Goal: Information Seeking & Learning: Learn about a topic

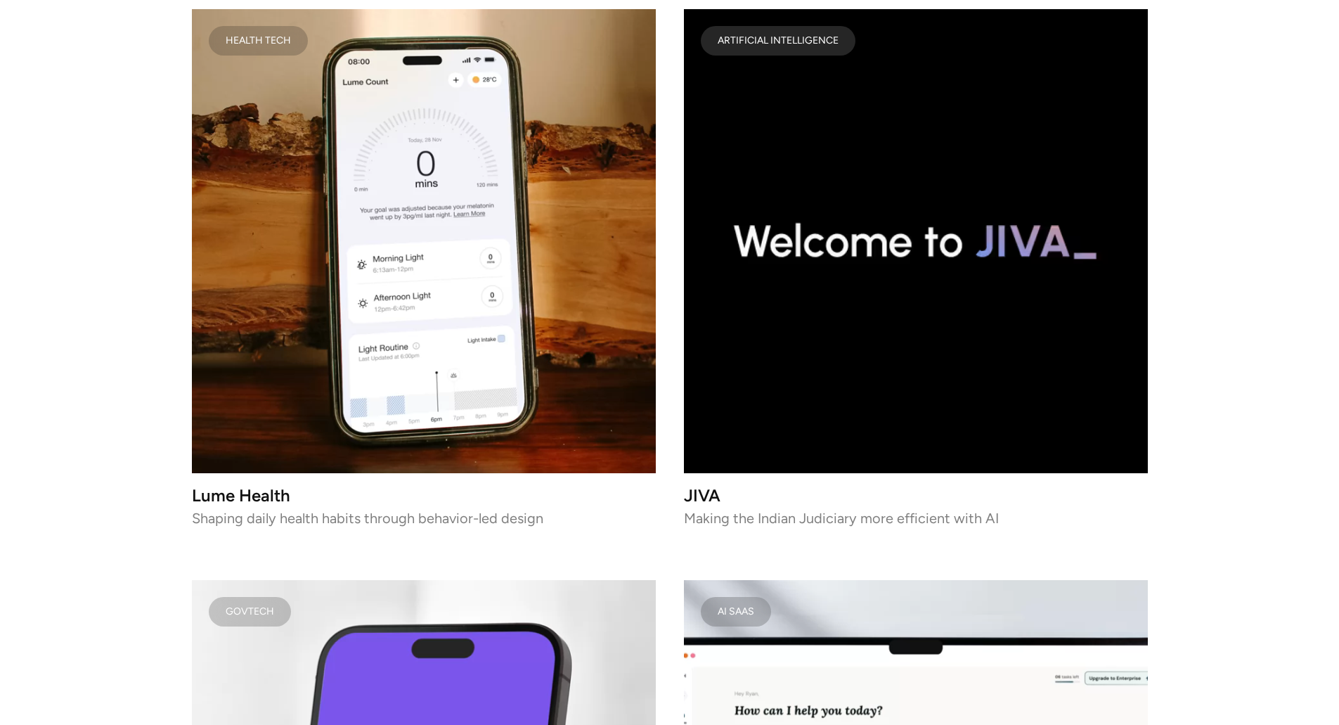
scroll to position [1863, 0]
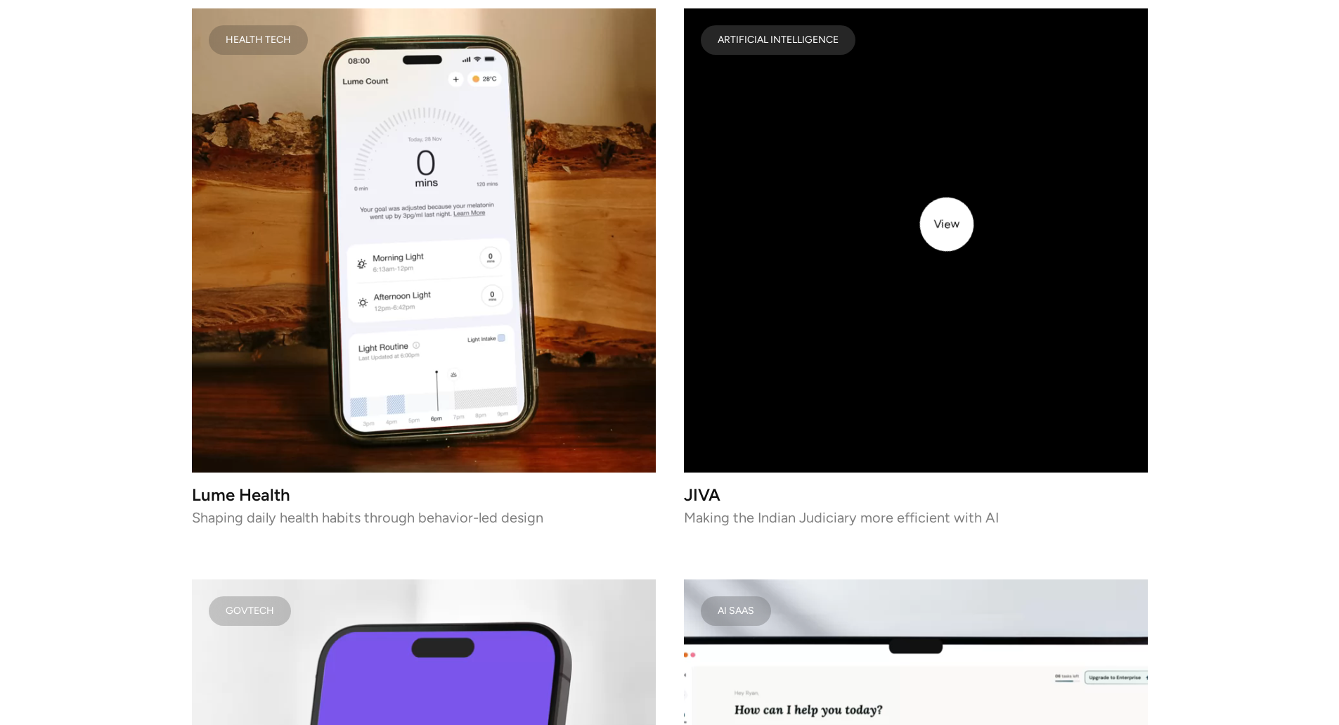
click at [947, 224] on video at bounding box center [916, 240] width 464 height 464
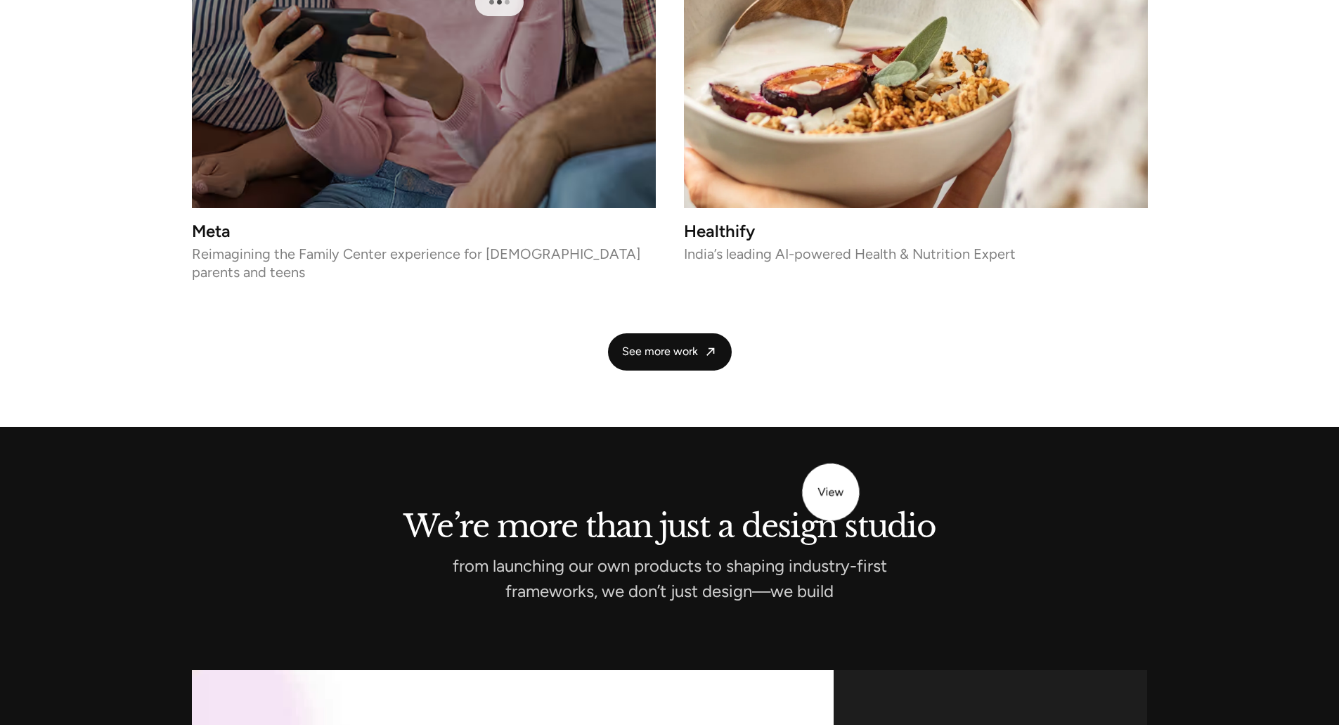
scroll to position [3270, 0]
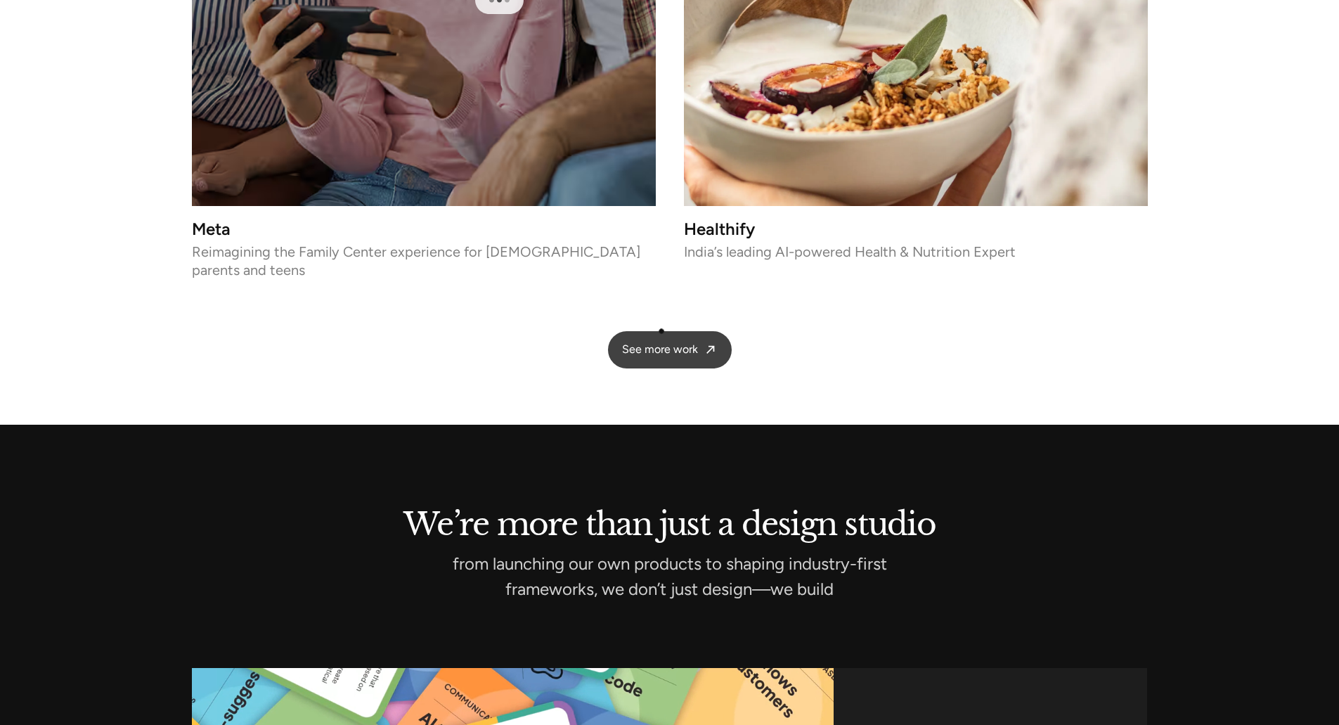
click at [661, 342] on span "See more work" at bounding box center [660, 349] width 76 height 15
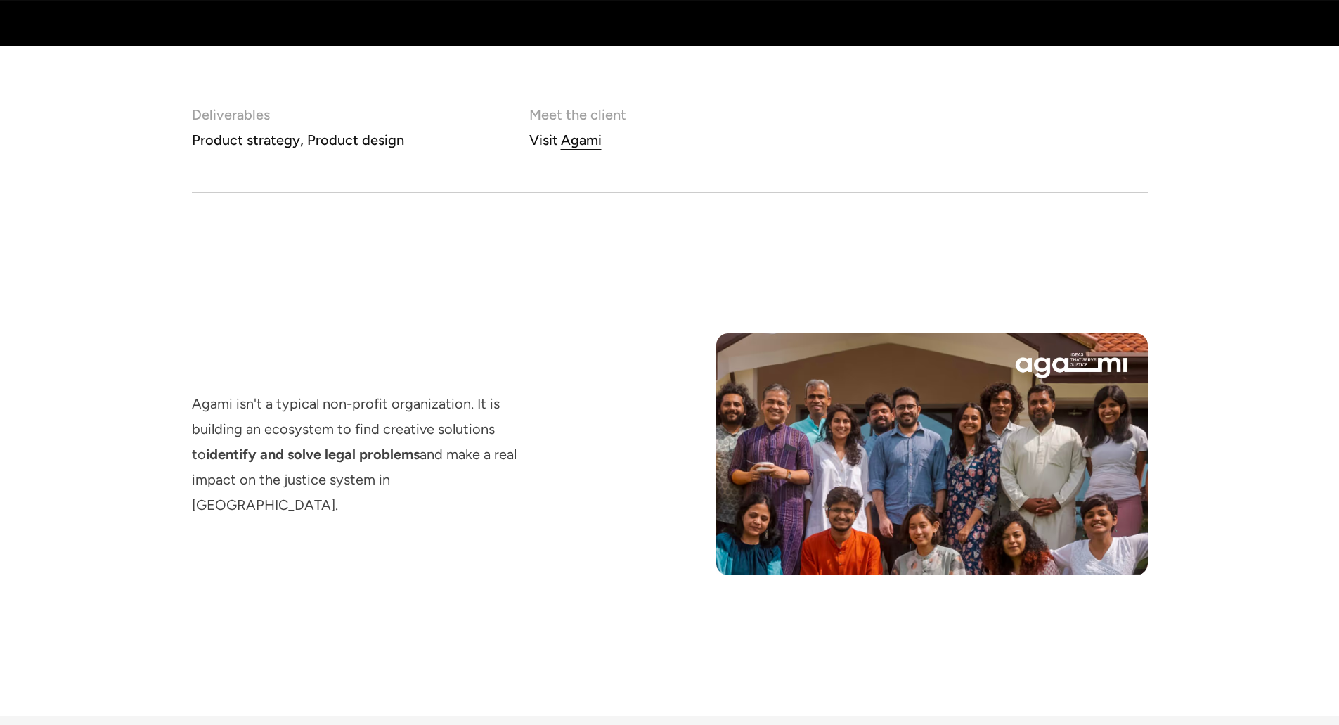
scroll to position [976, 0]
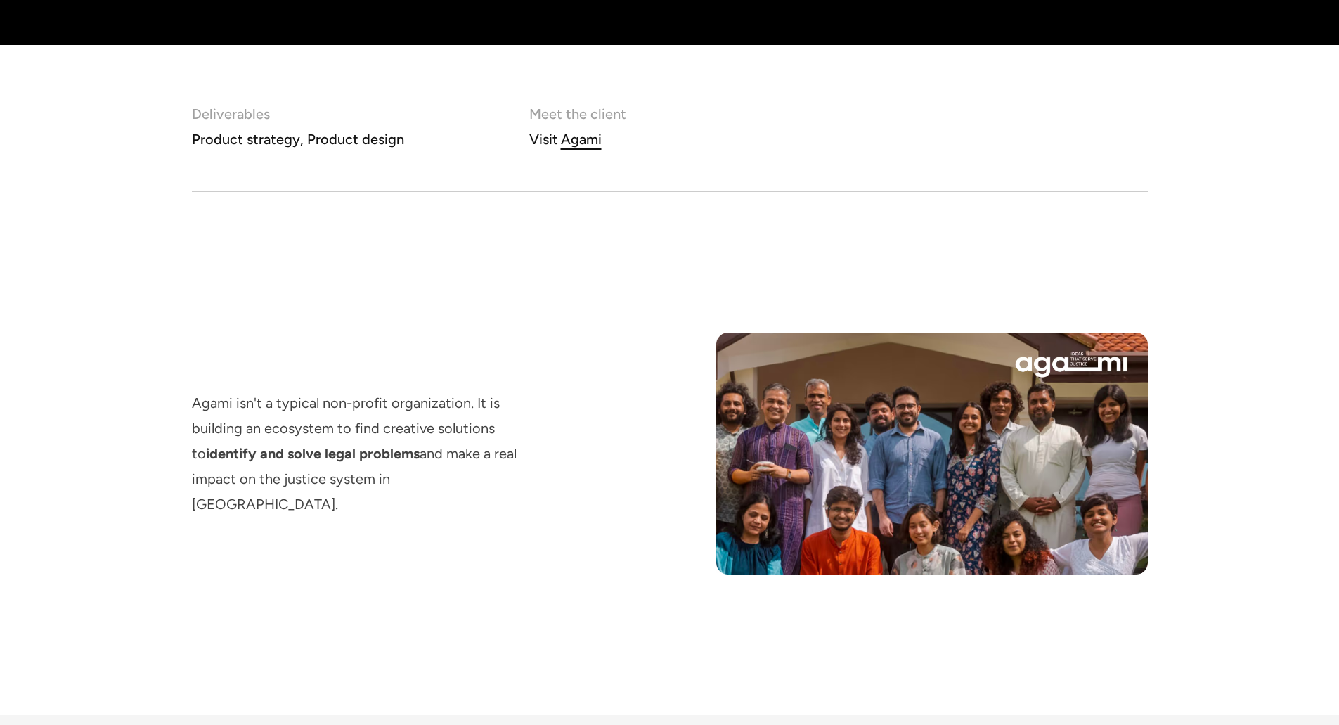
click at [575, 139] on div "Agami" at bounding box center [581, 139] width 41 height 25
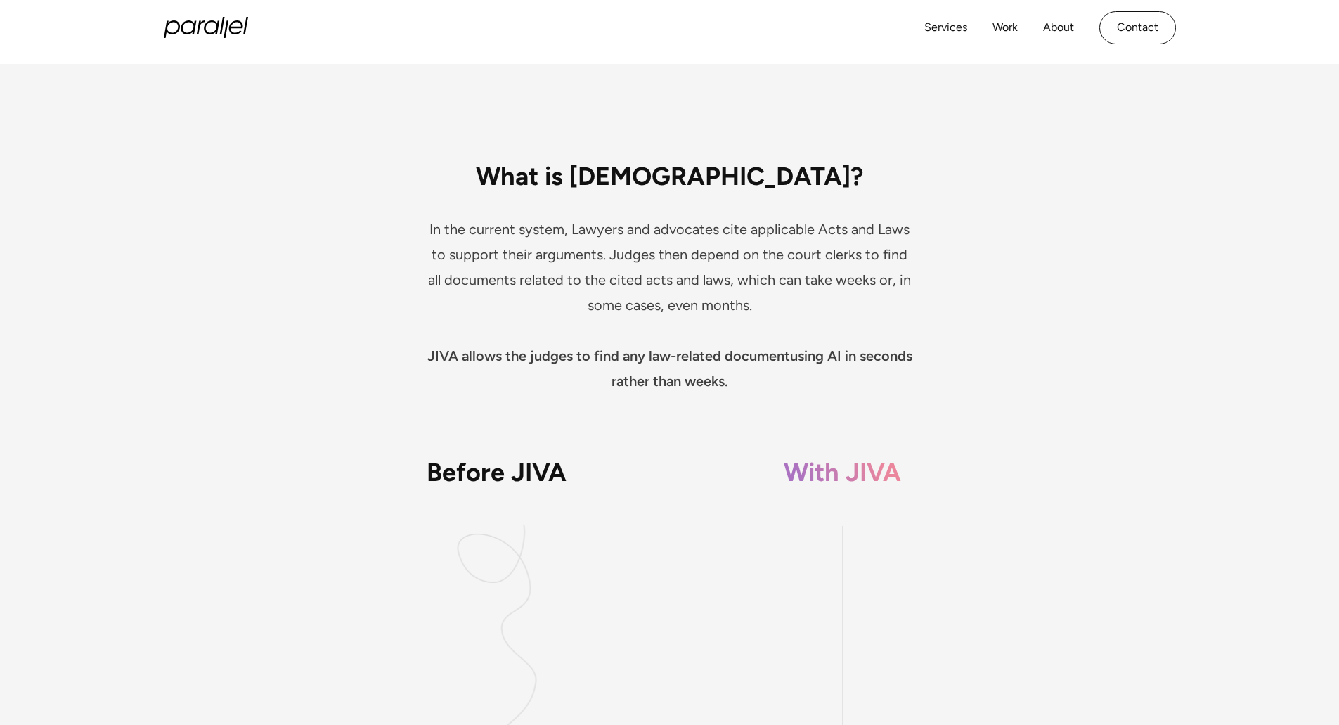
scroll to position [1626, 0]
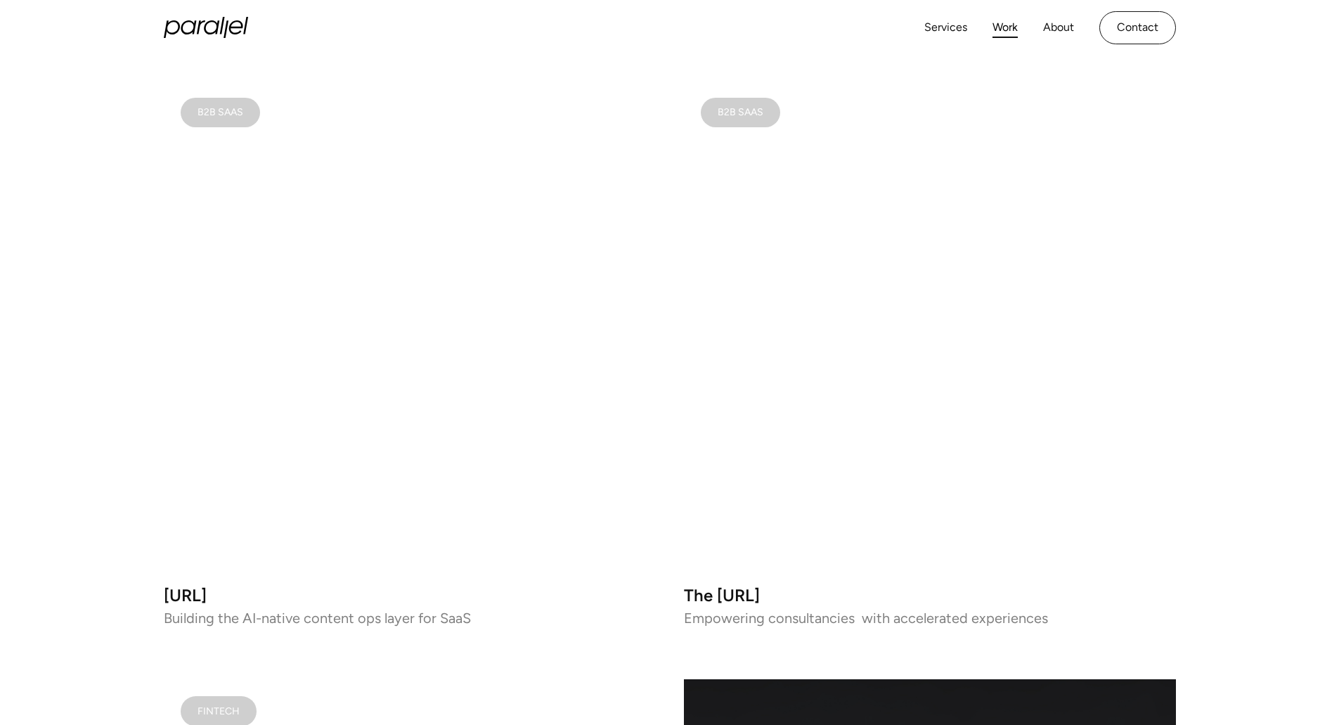
scroll to position [891, 0]
click at [219, 595] on h3 "[URL]" at bounding box center [410, 596] width 492 height 12
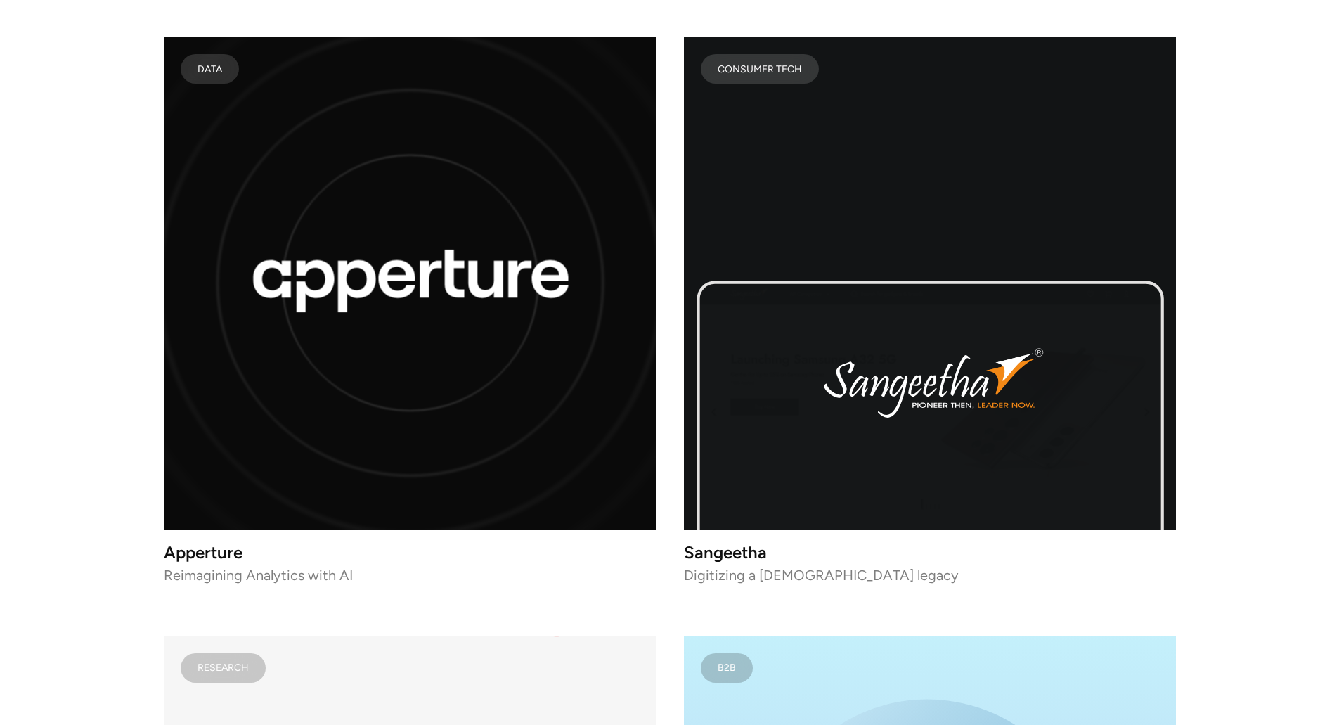
scroll to position [8138, 0]
click at [223, 545] on h3 "Apperture" at bounding box center [410, 551] width 492 height 12
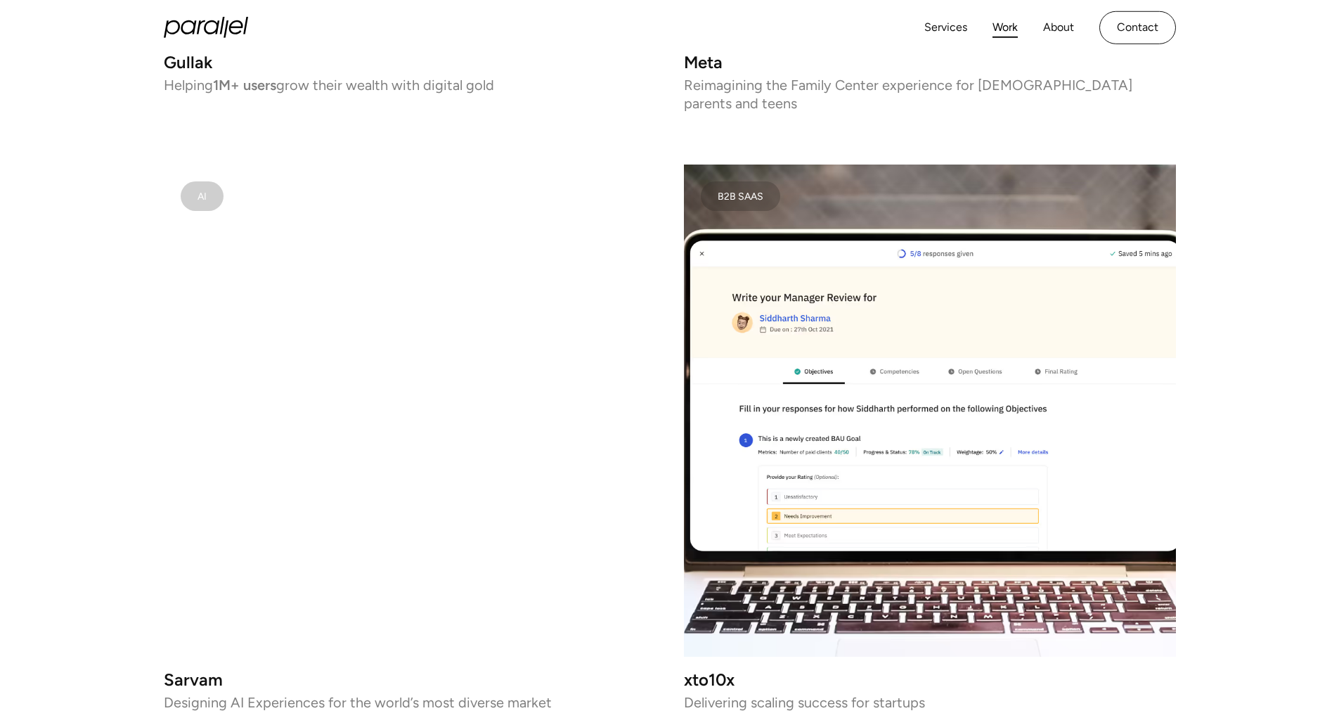
scroll to position [5465, 0]
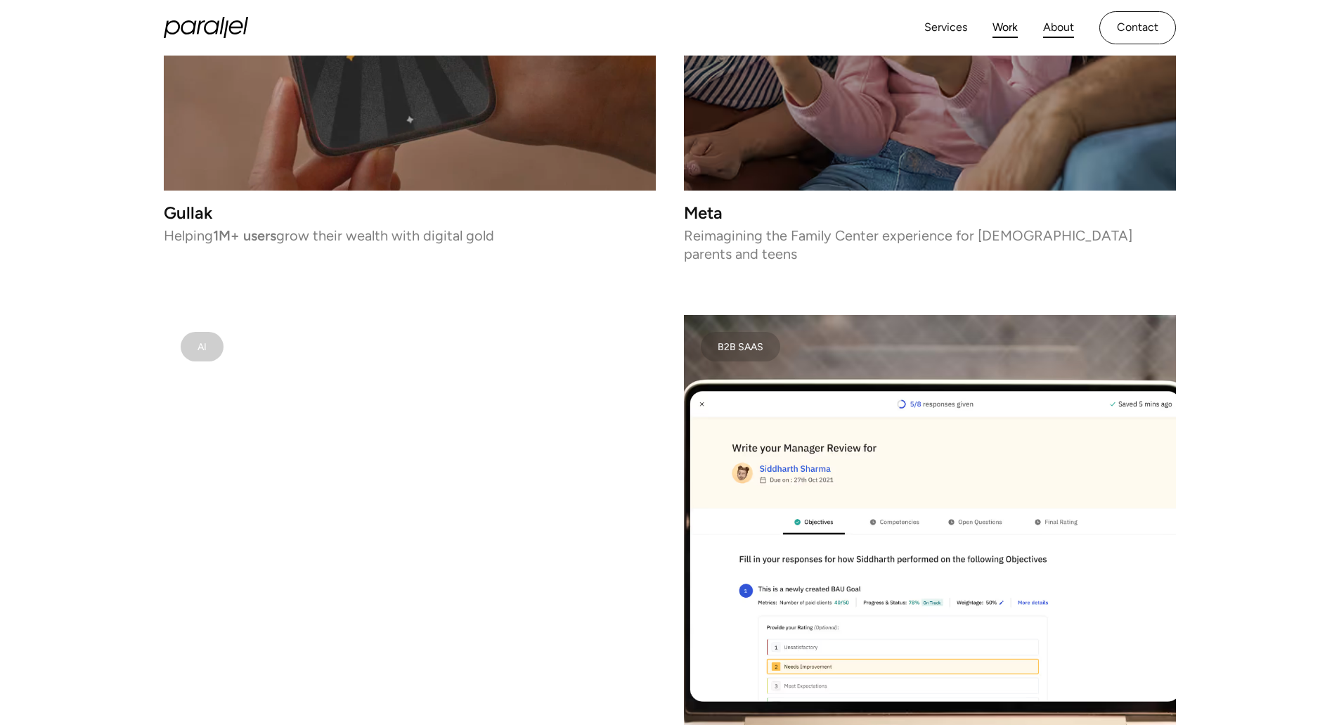
click at [1061, 29] on link "About" at bounding box center [1058, 28] width 31 height 20
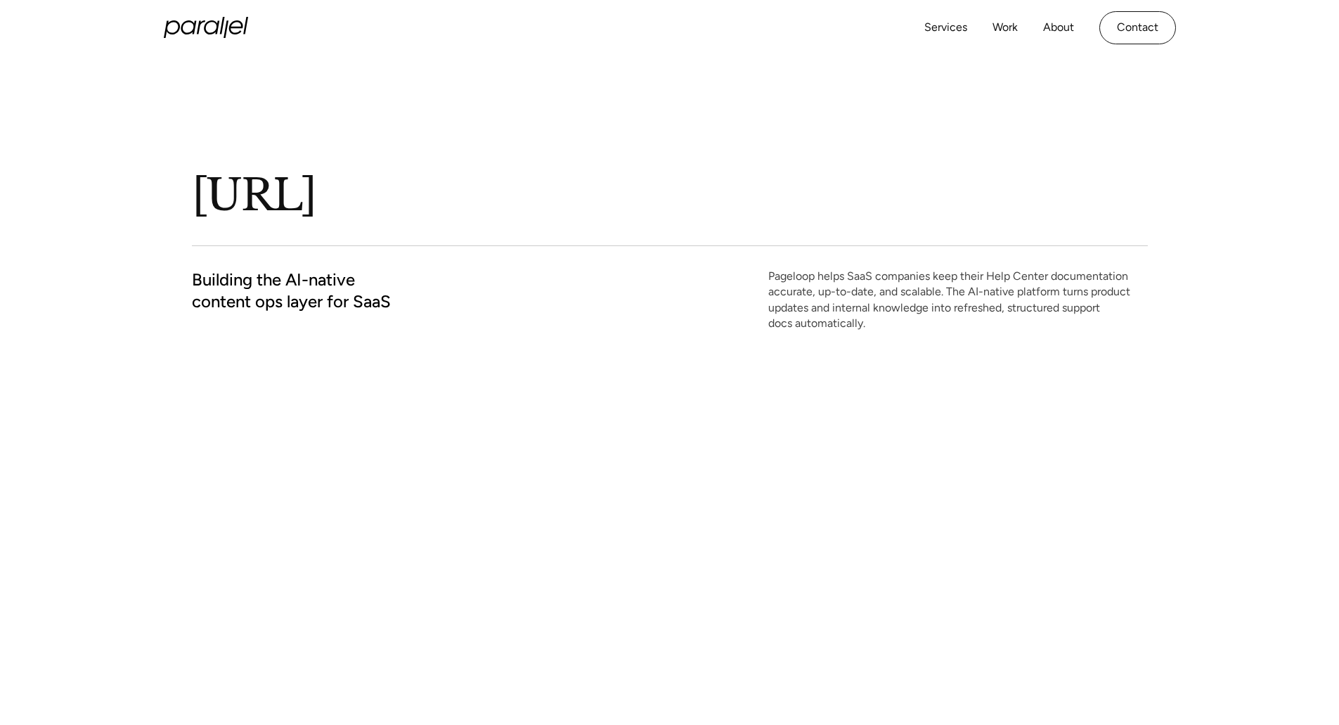
click at [257, 199] on h1 "[URL]" at bounding box center [473, 195] width 562 height 55
copy h1 "[URL]"
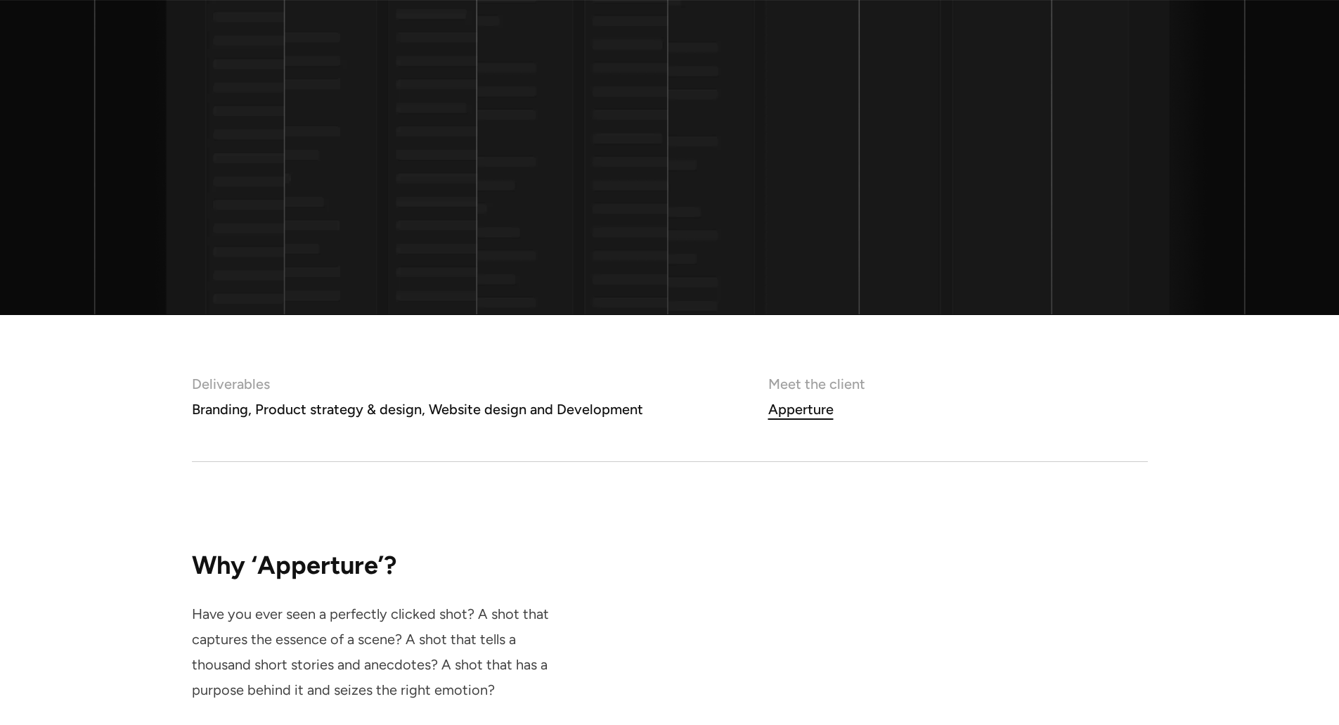
scroll to position [648, 0]
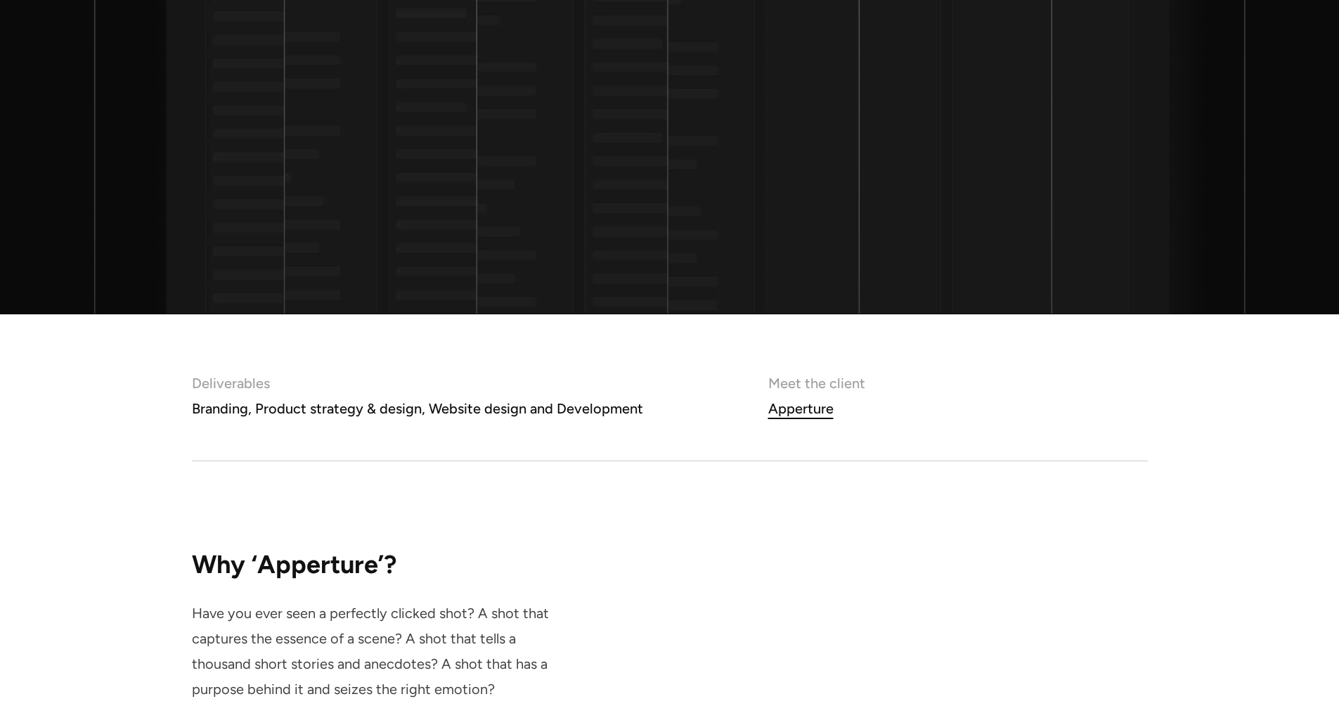
click at [803, 406] on div "Apperture" at bounding box center [800, 408] width 65 height 25
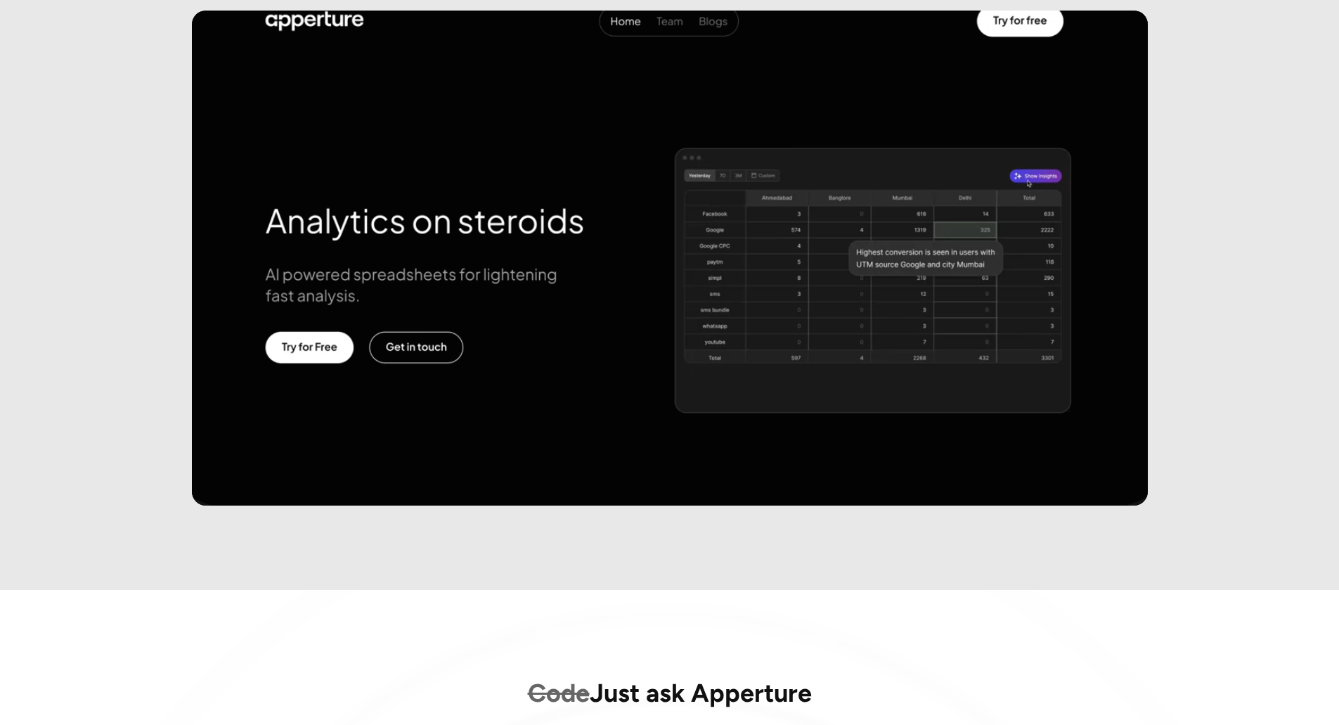
scroll to position [2613, 0]
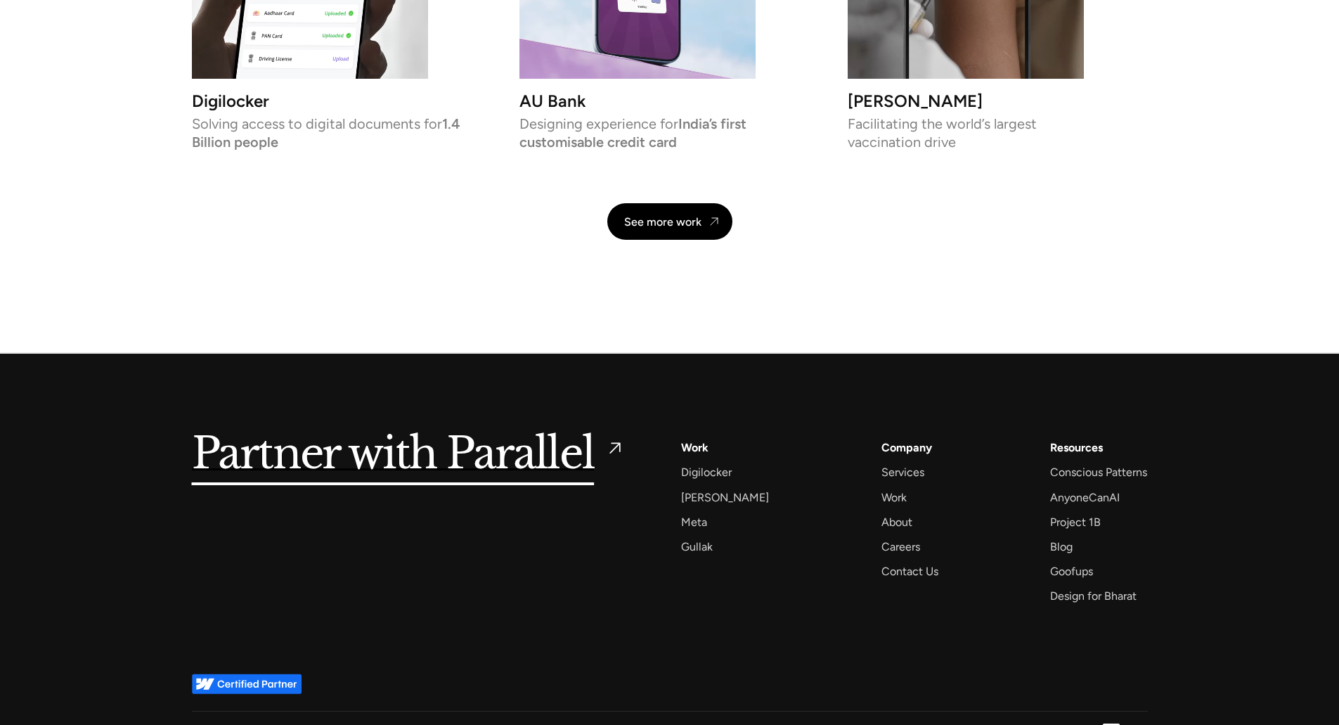
scroll to position [3291, 0]
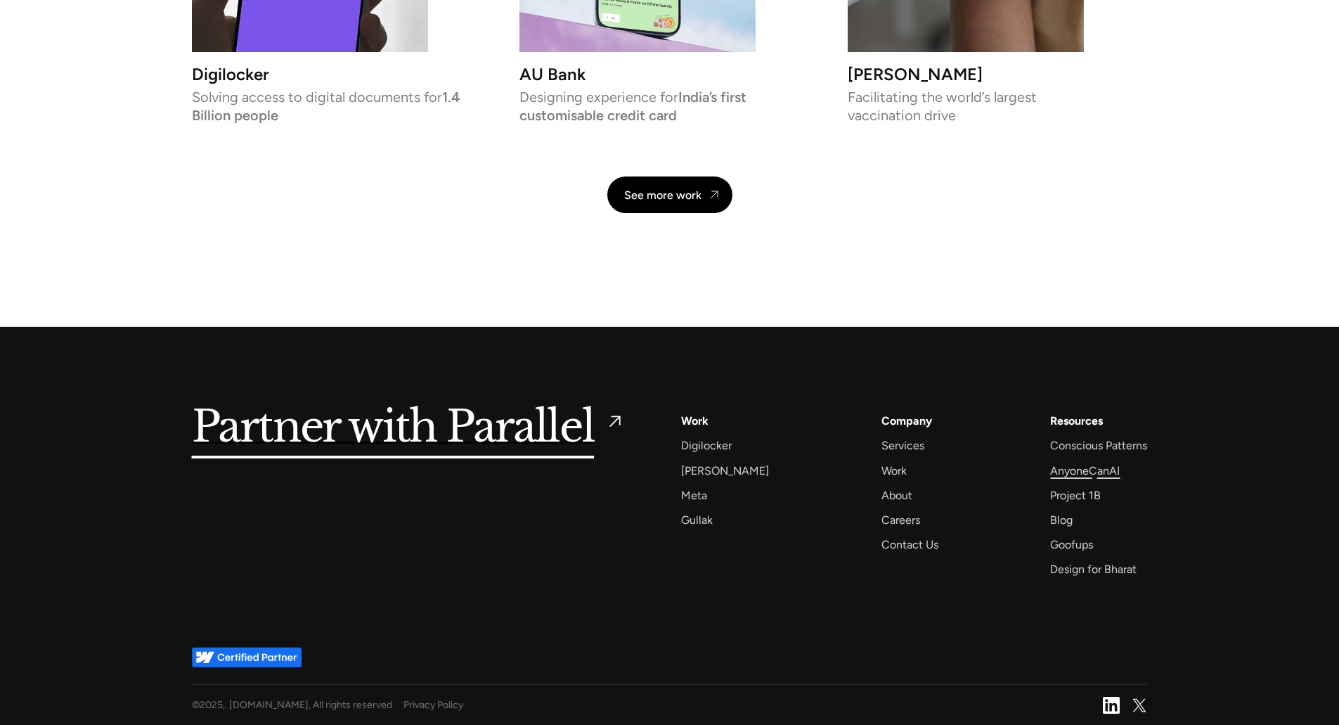
click at [1094, 477] on div "AnyoneCanAI" at bounding box center [1085, 470] width 70 height 19
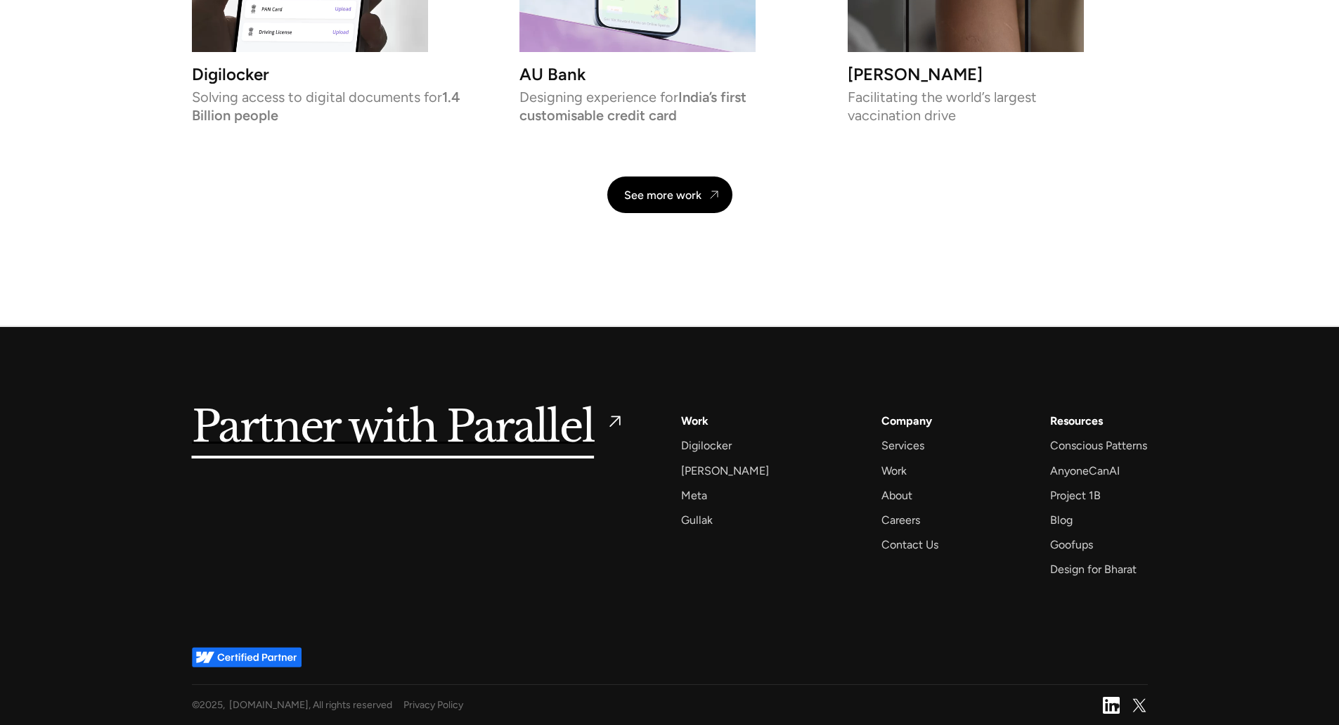
click at [1117, 706] on img at bounding box center [1111, 705] width 17 height 17
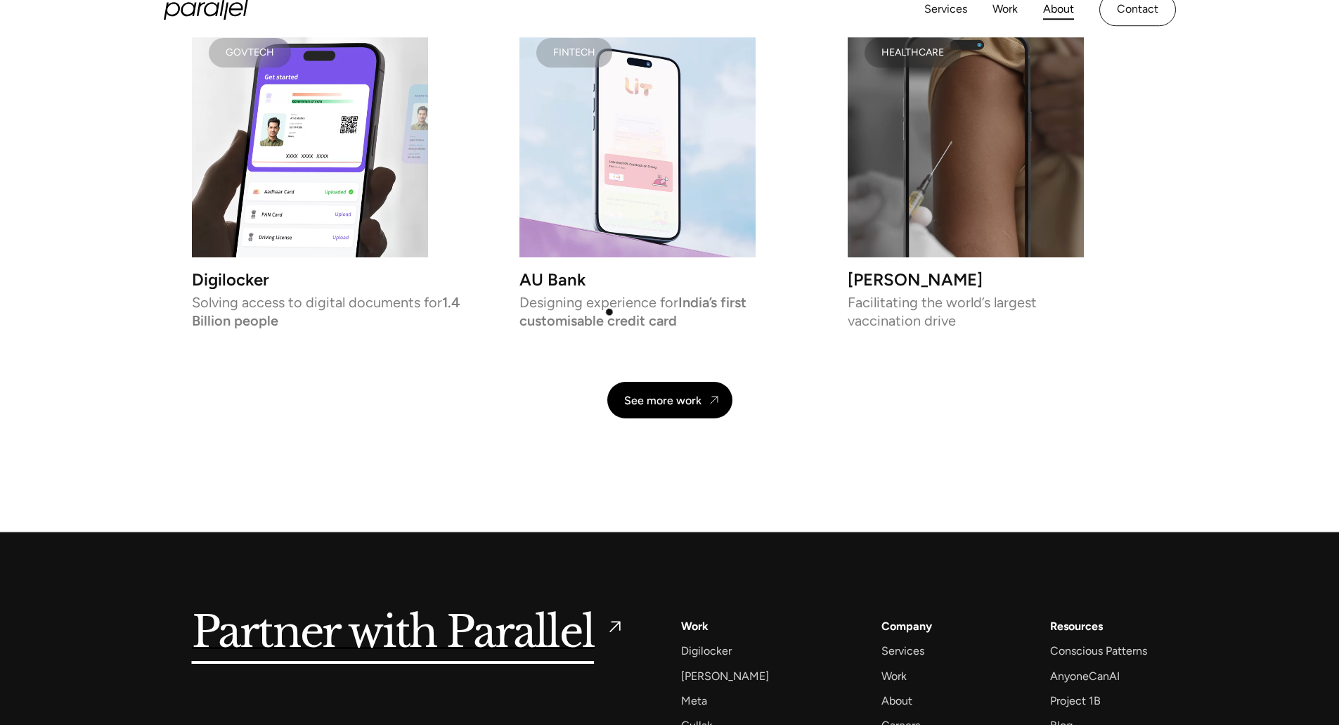
scroll to position [3085, 0]
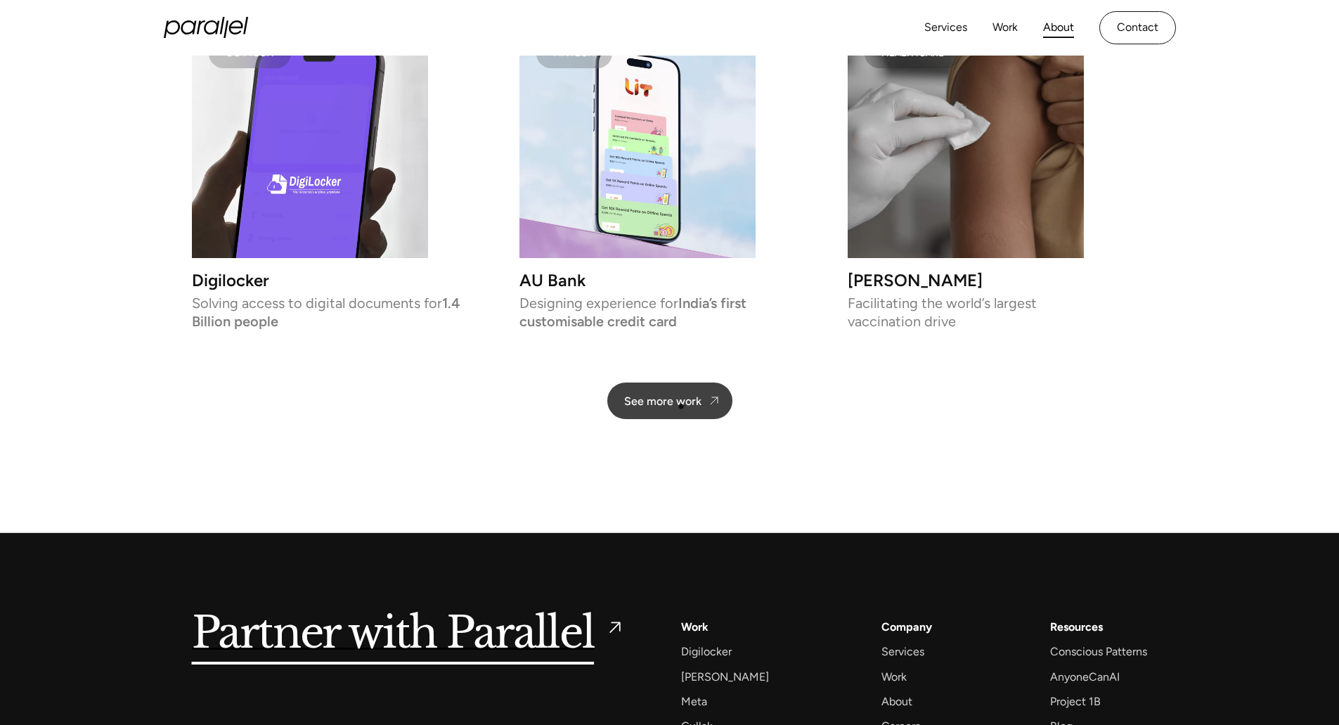
click at [681, 406] on div "See more work" at bounding box center [662, 400] width 77 height 13
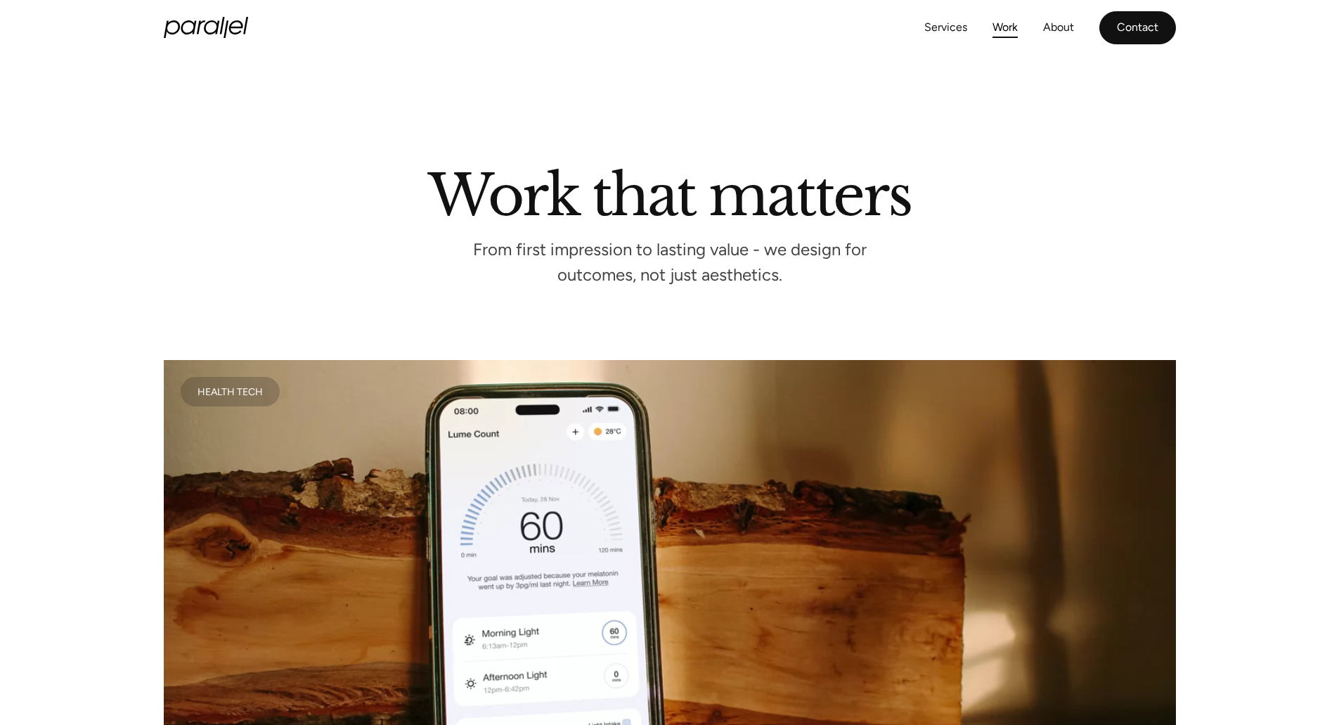
click at [1148, 15] on link "Contact" at bounding box center [1137, 27] width 77 height 33
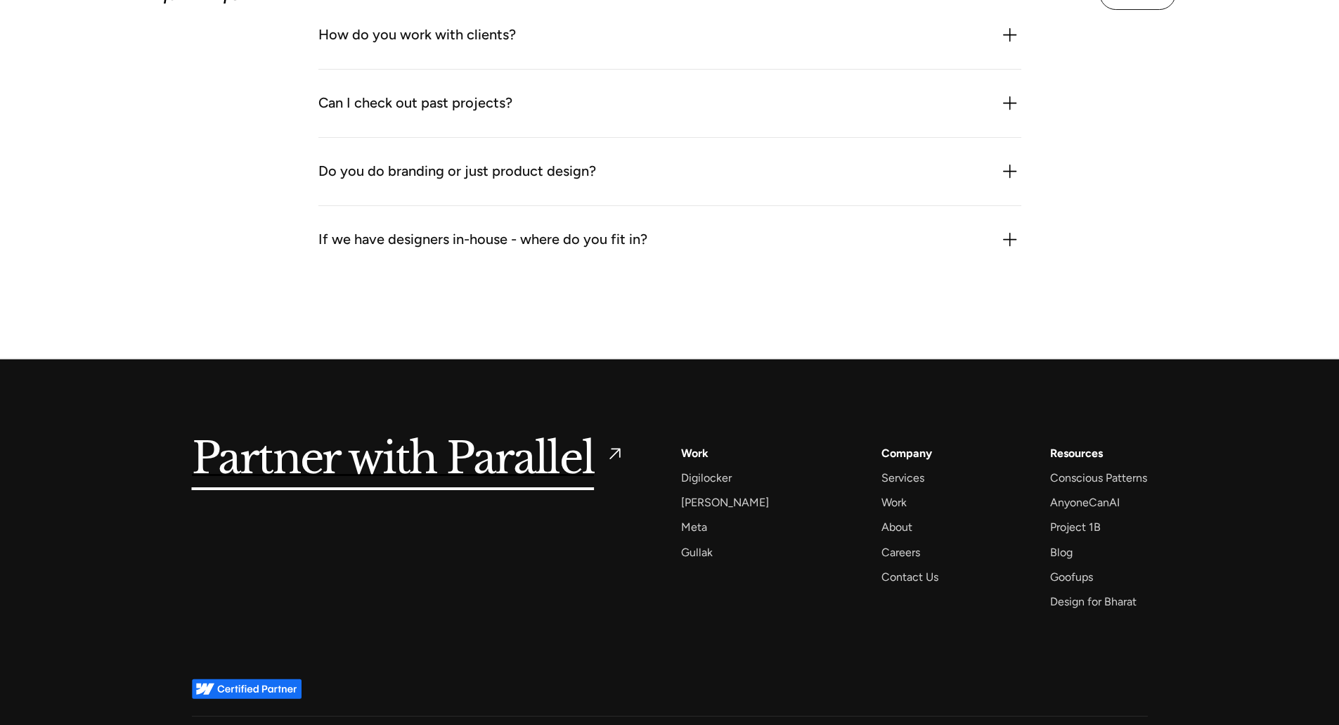
scroll to position [1653, 0]
